Goal: Information Seeking & Learning: Learn about a topic

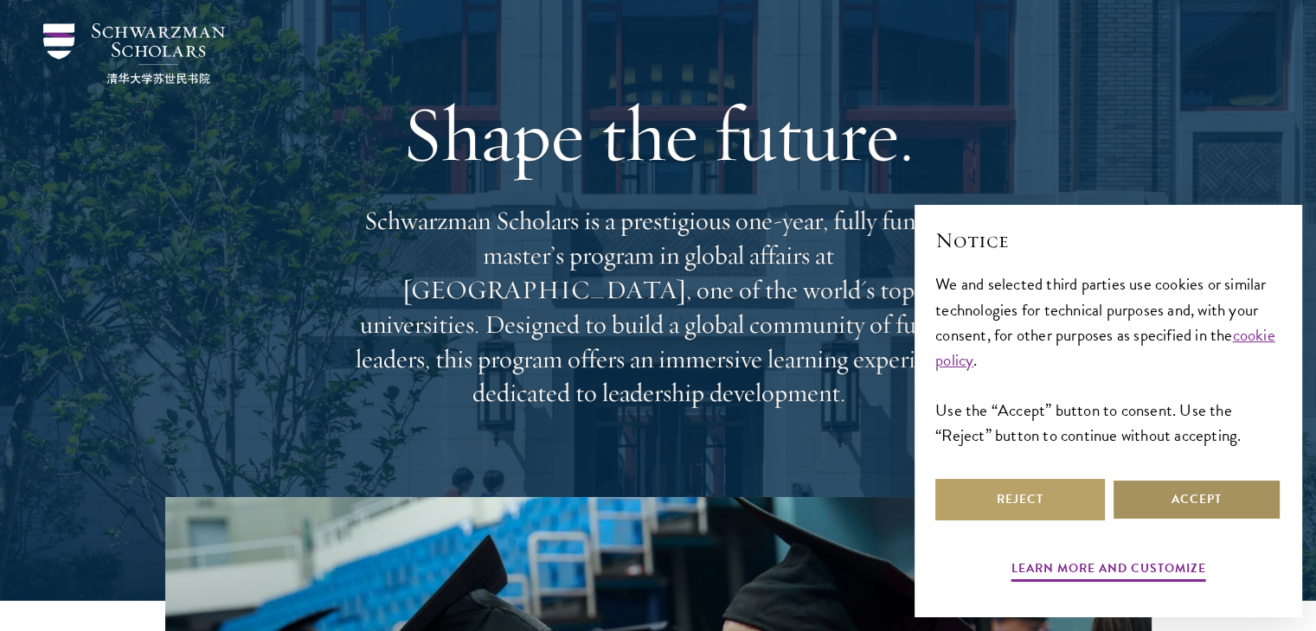
click at [1153, 500] on button "Accept" at bounding box center [1196, 500] width 170 height 42
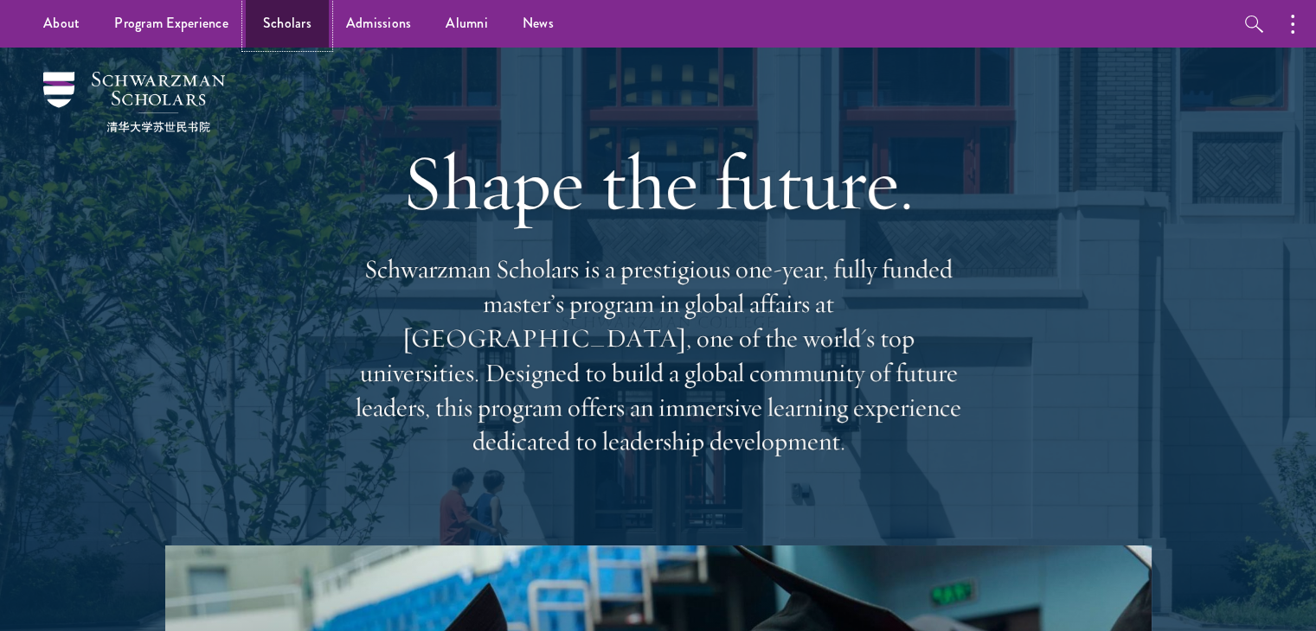
click at [277, 33] on link "Scholars" at bounding box center [287, 24] width 83 height 48
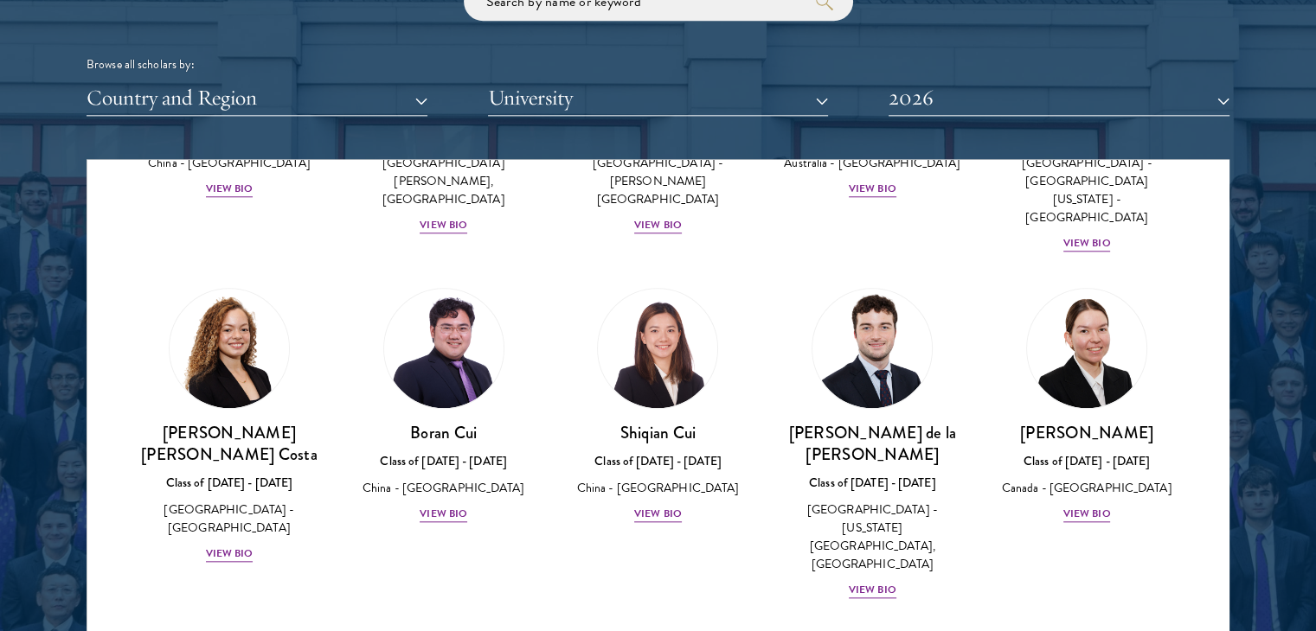
scroll to position [1880, 0]
click at [332, 115] on button "Country and Region" at bounding box center [256, 97] width 341 height 35
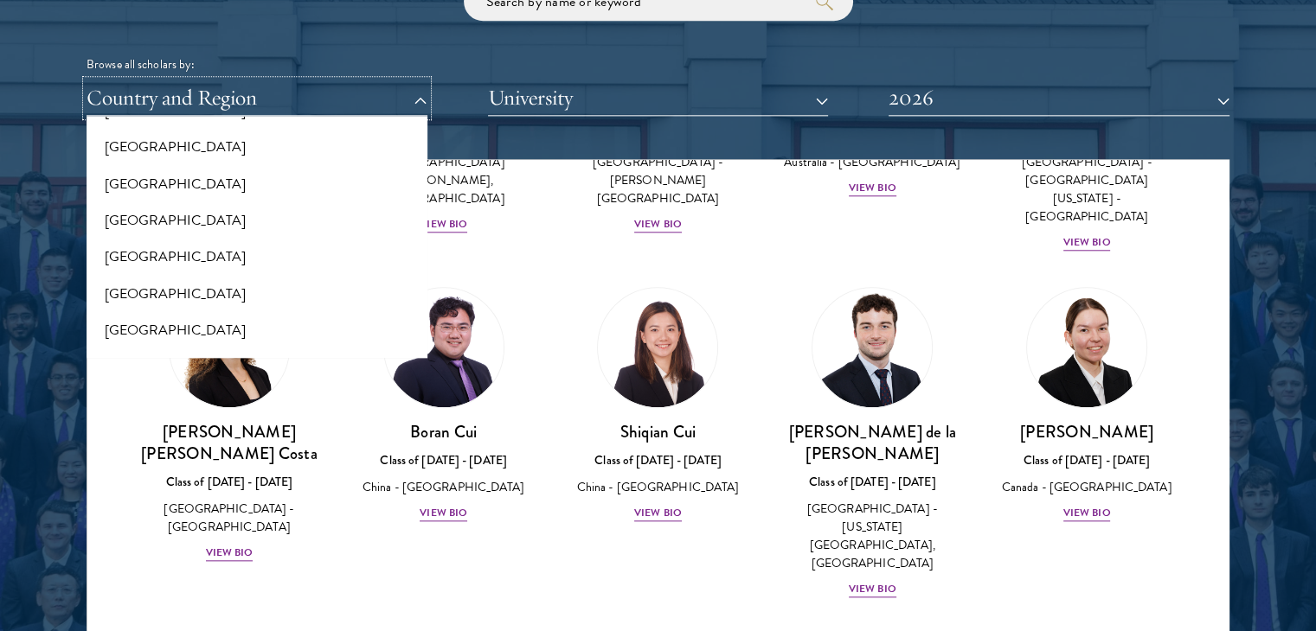
scroll to position [1929, 0]
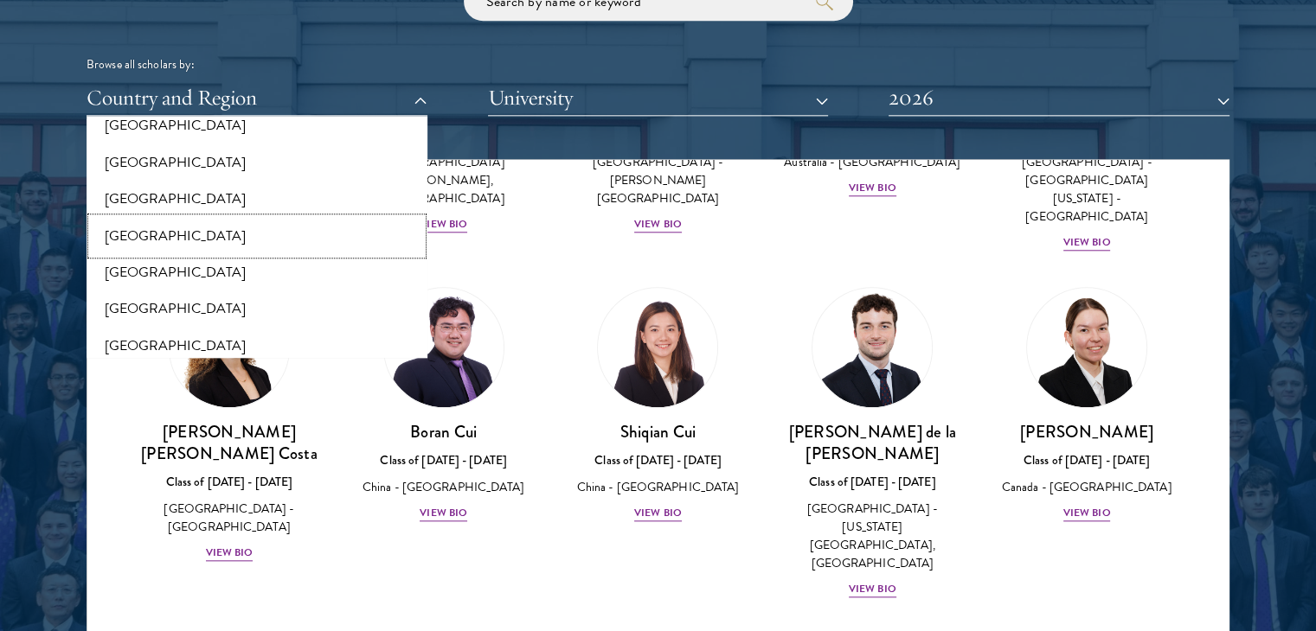
click at [204, 229] on button "[GEOGRAPHIC_DATA]" at bounding box center [257, 236] width 330 height 36
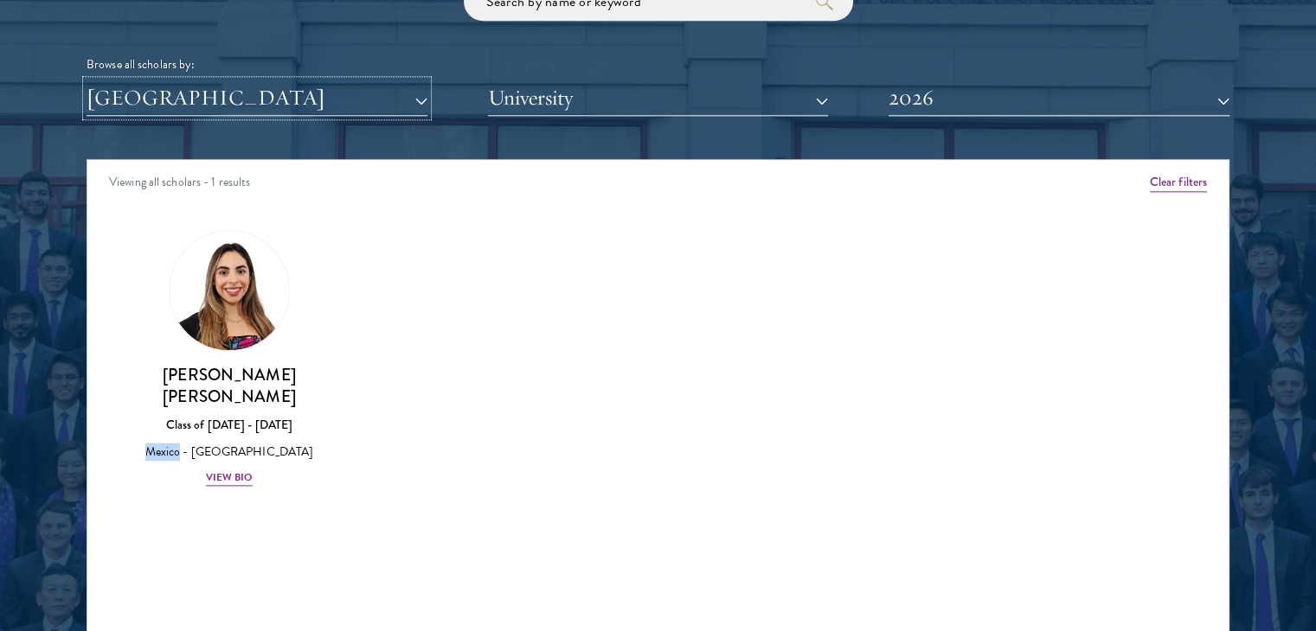
click at [354, 101] on button "[GEOGRAPHIC_DATA]" at bounding box center [256, 97] width 341 height 35
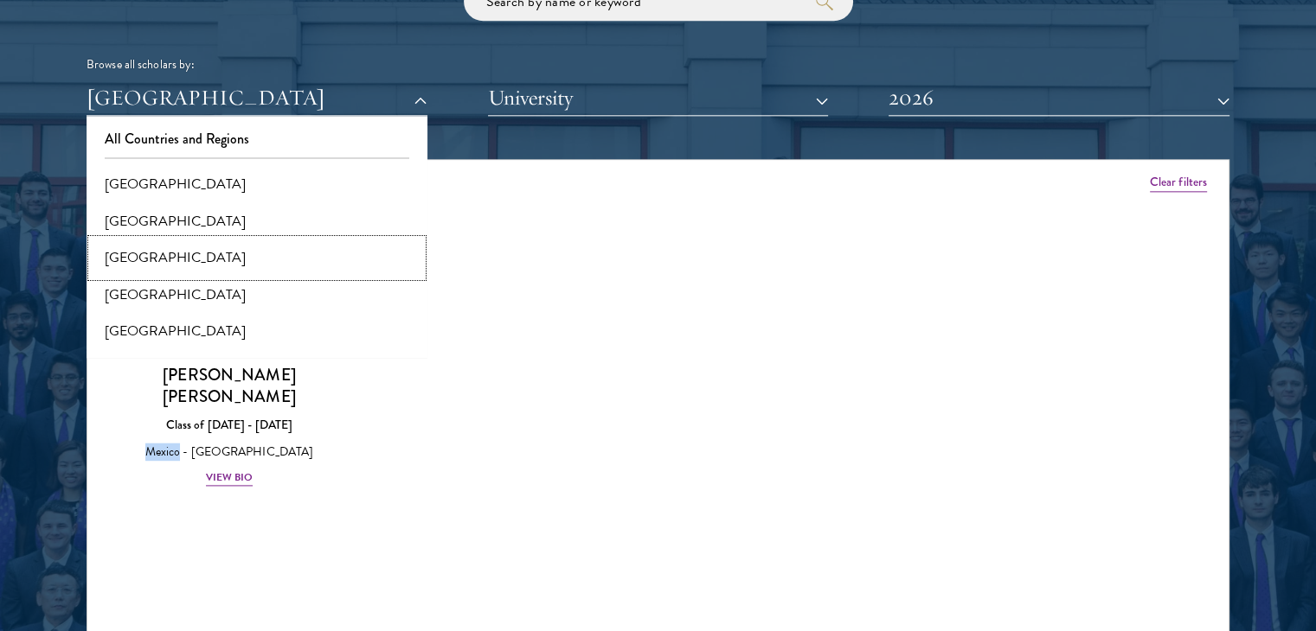
click at [179, 264] on button "[GEOGRAPHIC_DATA]" at bounding box center [257, 258] width 330 height 36
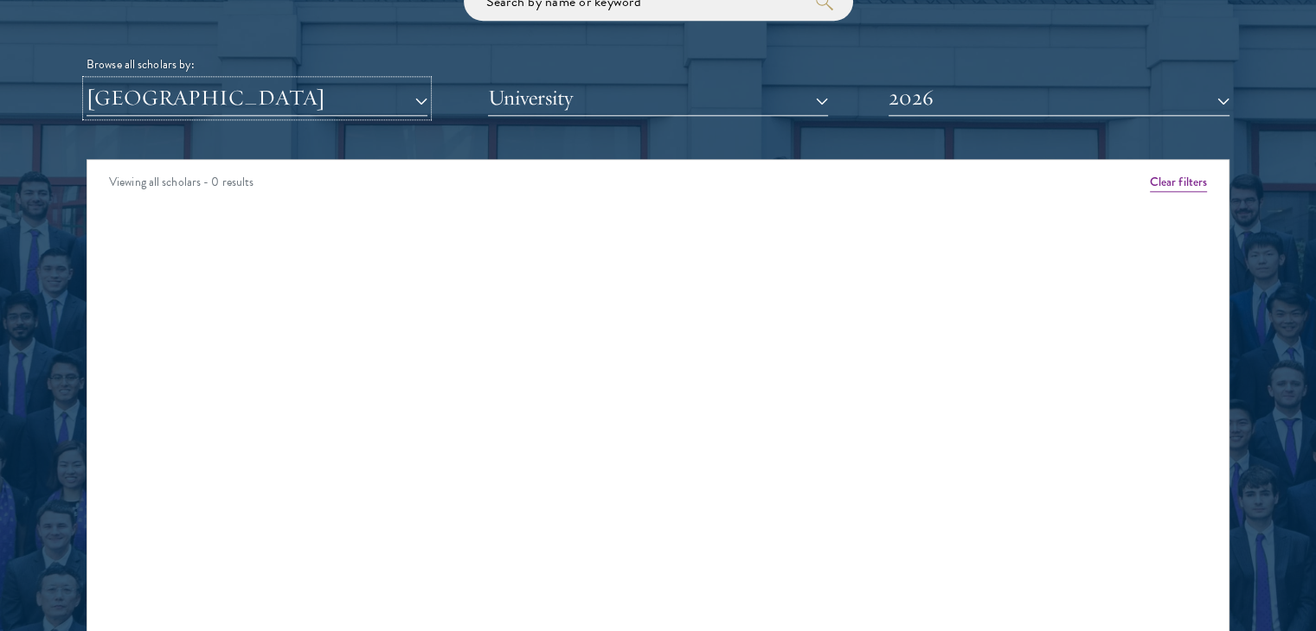
click at [387, 94] on button "[GEOGRAPHIC_DATA]" at bounding box center [256, 97] width 341 height 35
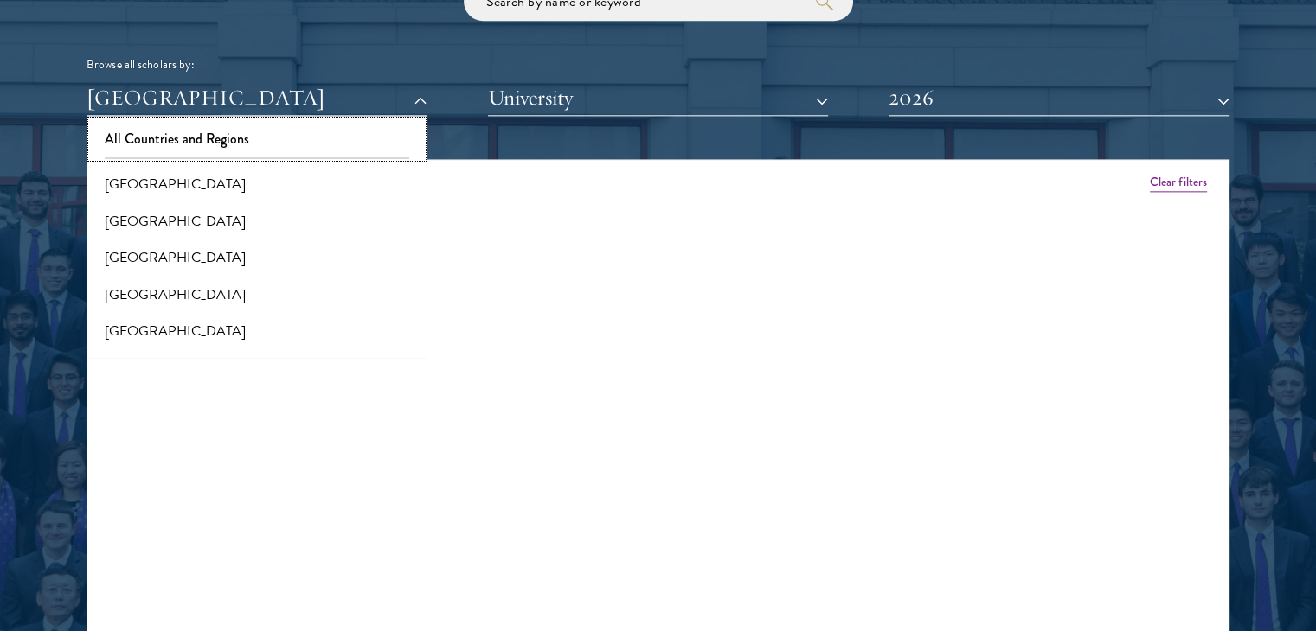
click at [377, 139] on button "All Countries and Regions" at bounding box center [257, 139] width 330 height 36
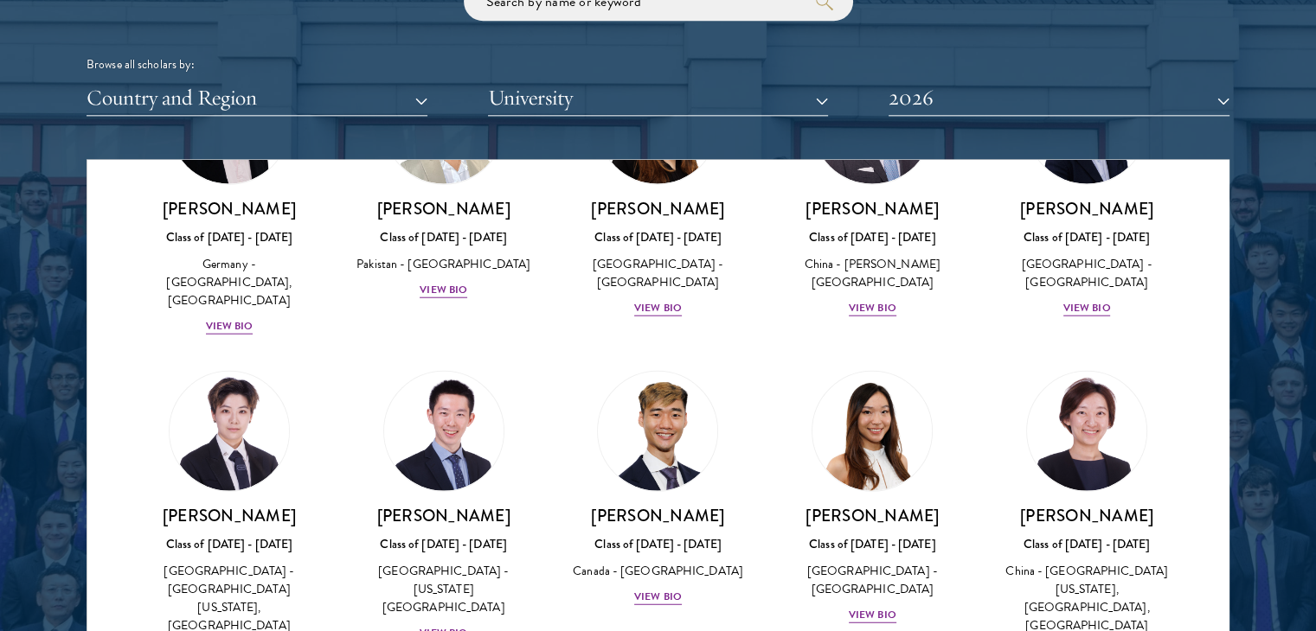
scroll to position [4397, 0]
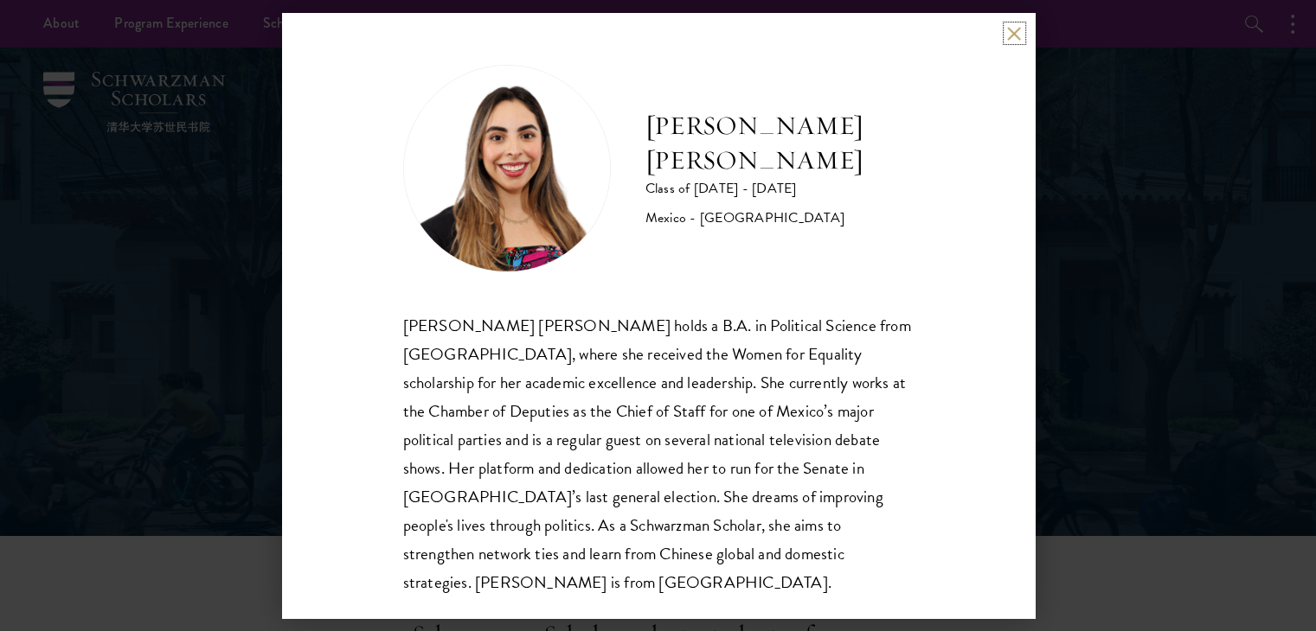
click at [1009, 35] on button at bounding box center [1014, 33] width 15 height 15
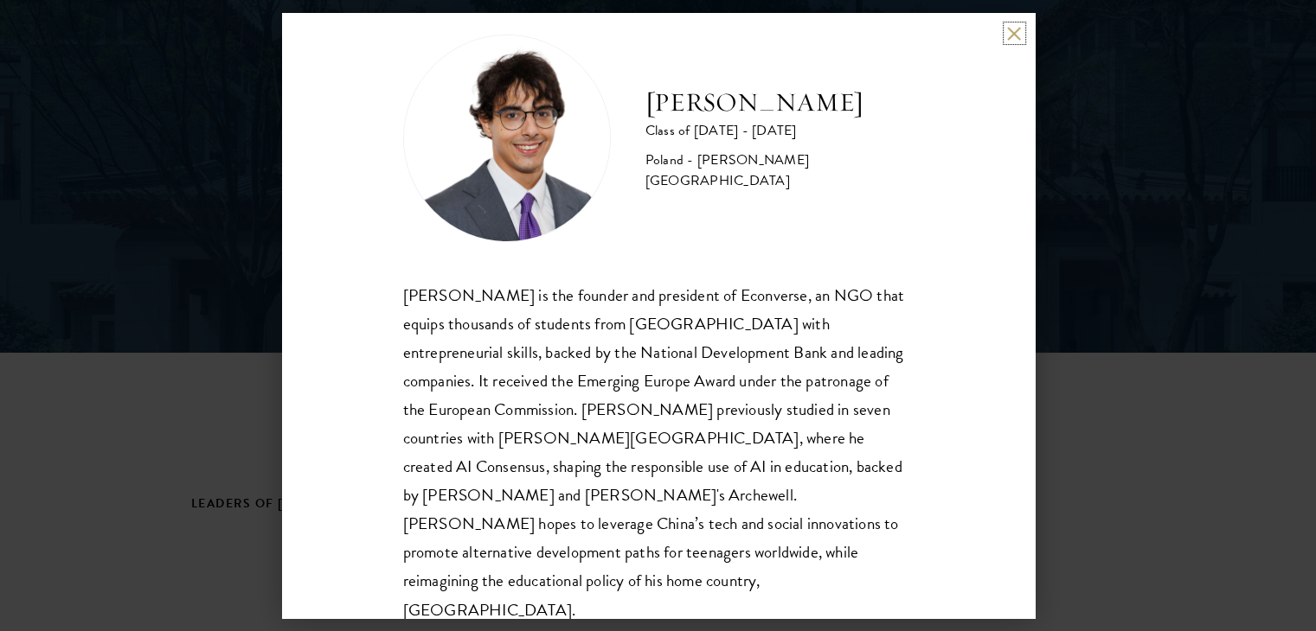
scroll to position [207, 0]
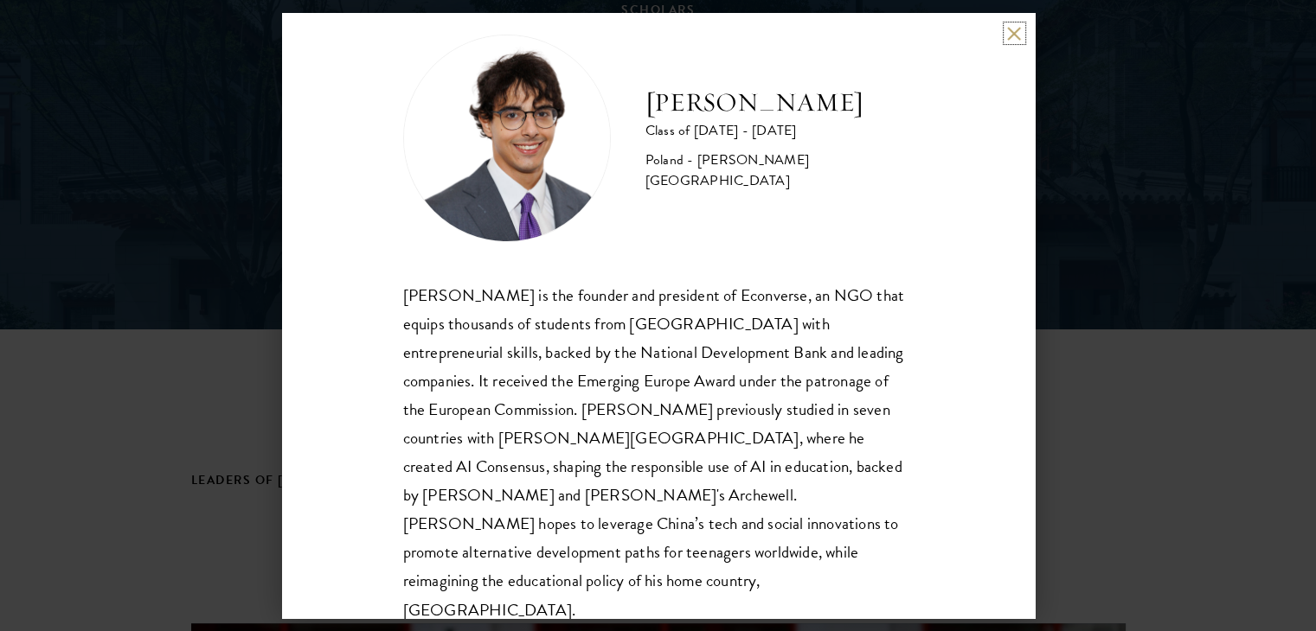
click at [1016, 32] on button at bounding box center [1014, 33] width 15 height 15
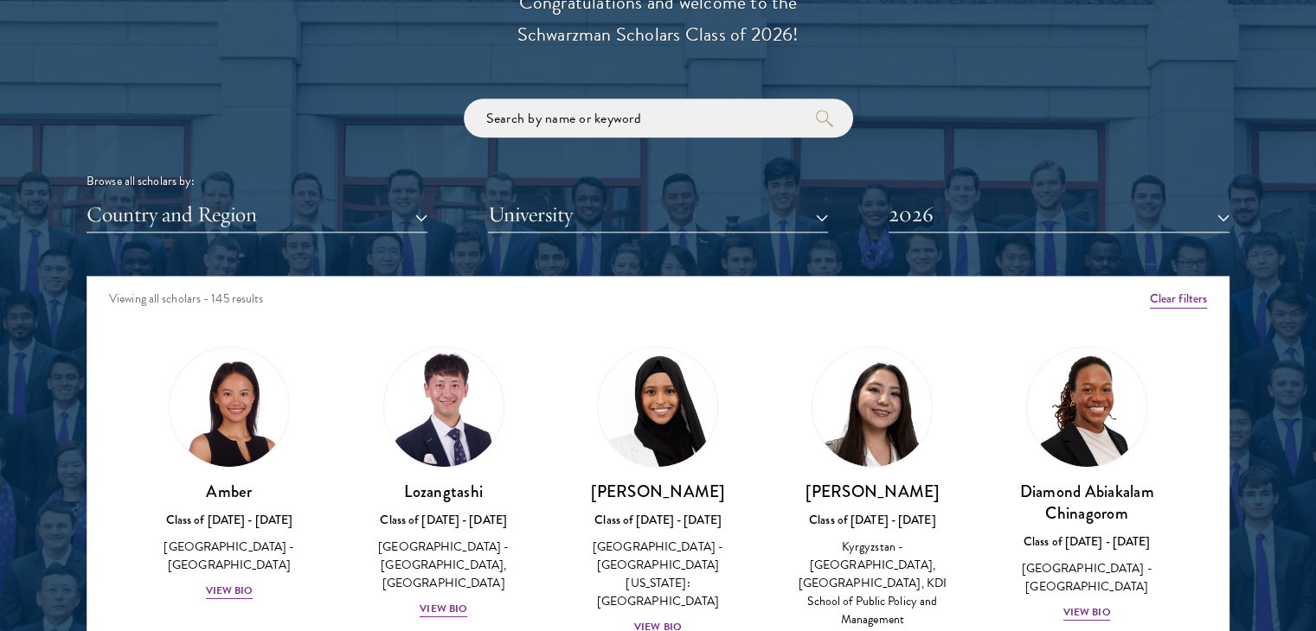
scroll to position [2284, 0]
